Goal: Feedback & Contribution: Contribute content

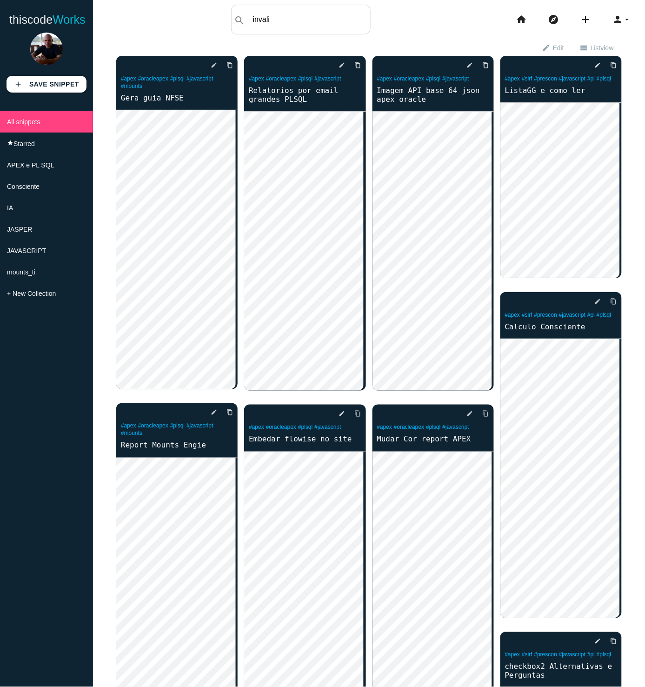
type input "invali"
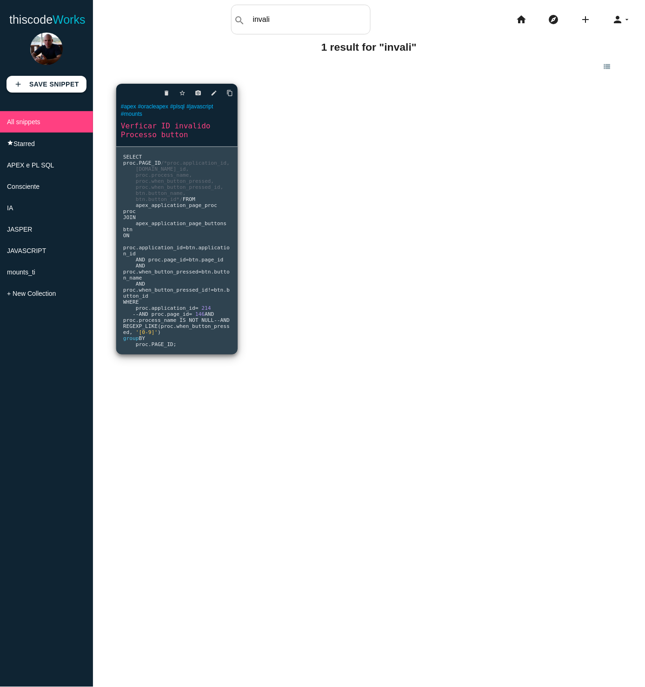
click at [191, 191] on span "/*proc.application_id, [DOMAIN_NAME]_id, proc.process_name, proc.when_button_pr…" at bounding box center [176, 181] width 106 height 42
click at [211, 95] on icon "edit" at bounding box center [214, 93] width 7 height 17
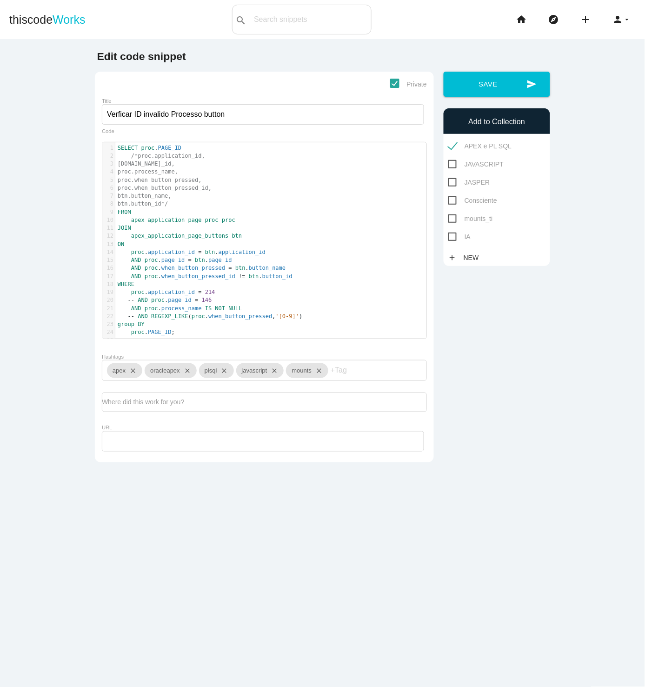
scroll to position [2, 0]
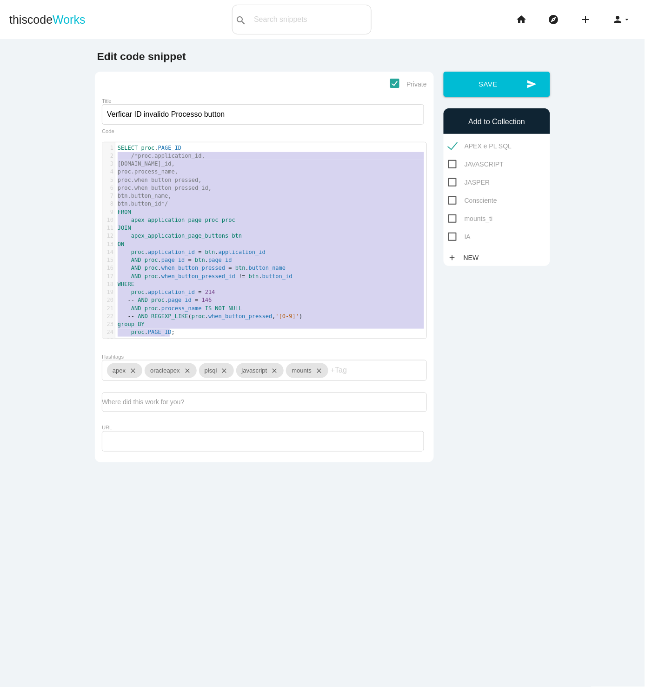
type textarea "SELECT [DOMAIN_NAME]_ID /*proc.application_id, [DOMAIN_NAME]_id, proc.process_n…"
drag, startPoint x: 177, startPoint y: 335, endPoint x: 107, endPoint y: 146, distance: 201.1
click at [115, 146] on div "1 SELECT proc . PAGE_ID 2 /*proc.application_id, 3 proc.page_id, 4 proc.process…" at bounding box center [274, 244] width 319 height 200
